Goal: Information Seeking & Learning: Understand process/instructions

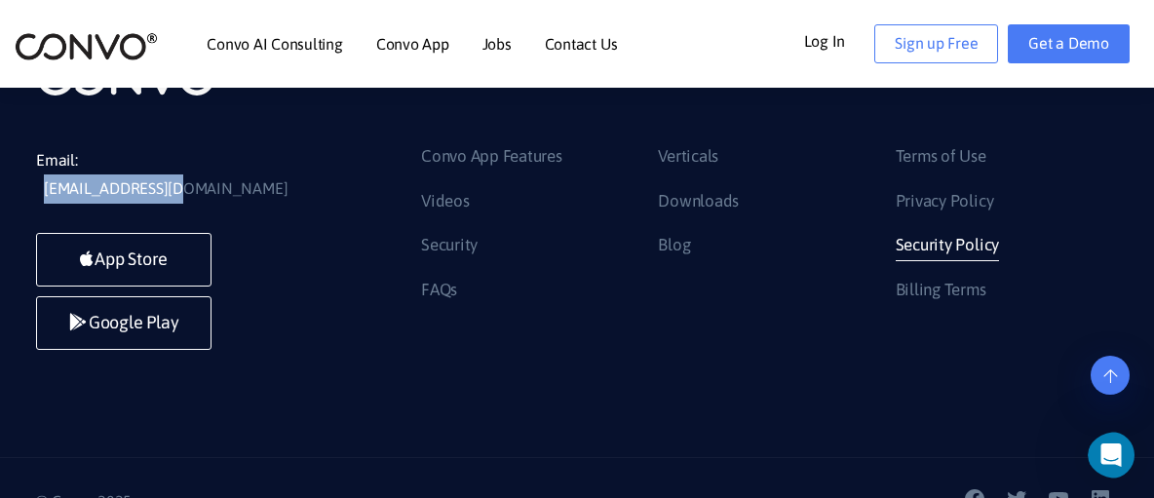
click at [945, 232] on link "Security Policy" at bounding box center [947, 245] width 103 height 31
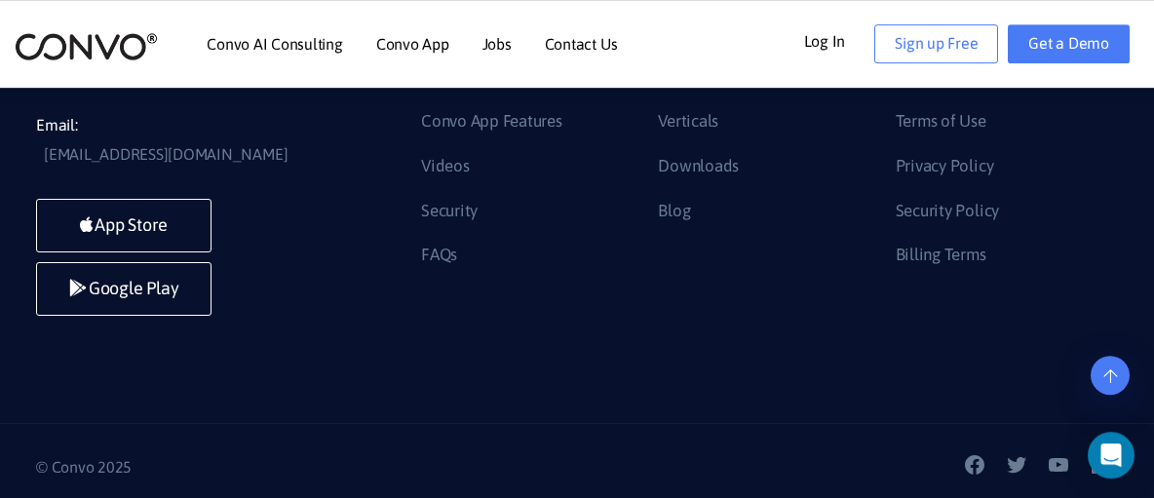
scroll to position [4185, 0]
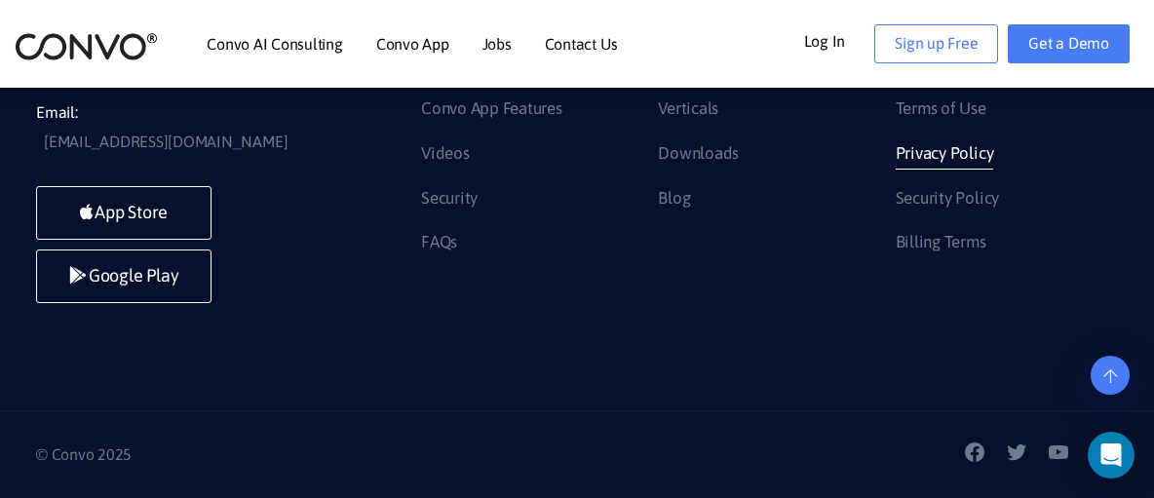
click at [955, 170] on link "Privacy Policy" at bounding box center [945, 153] width 98 height 31
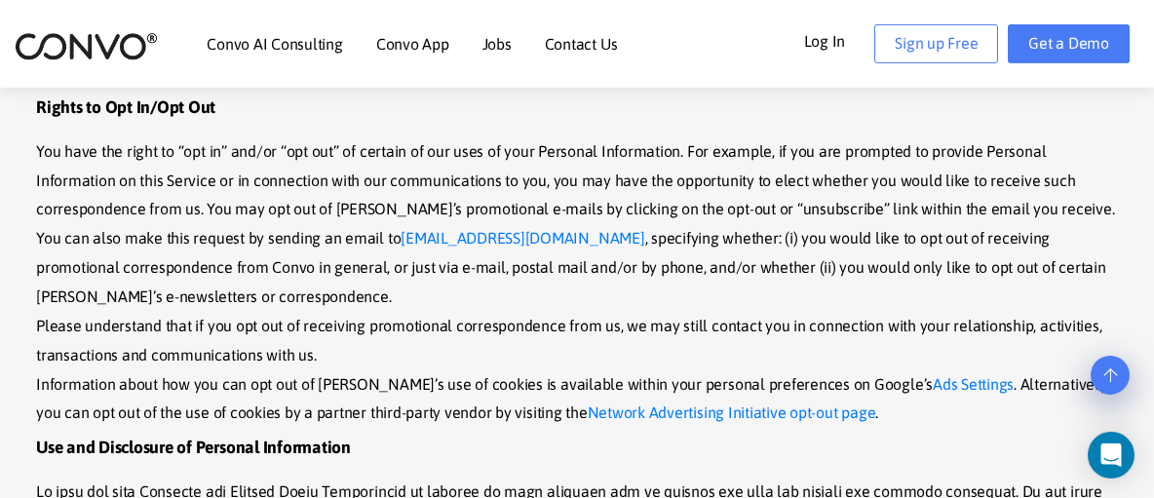
scroll to position [3003, 0]
